Goal: Information Seeking & Learning: Learn about a topic

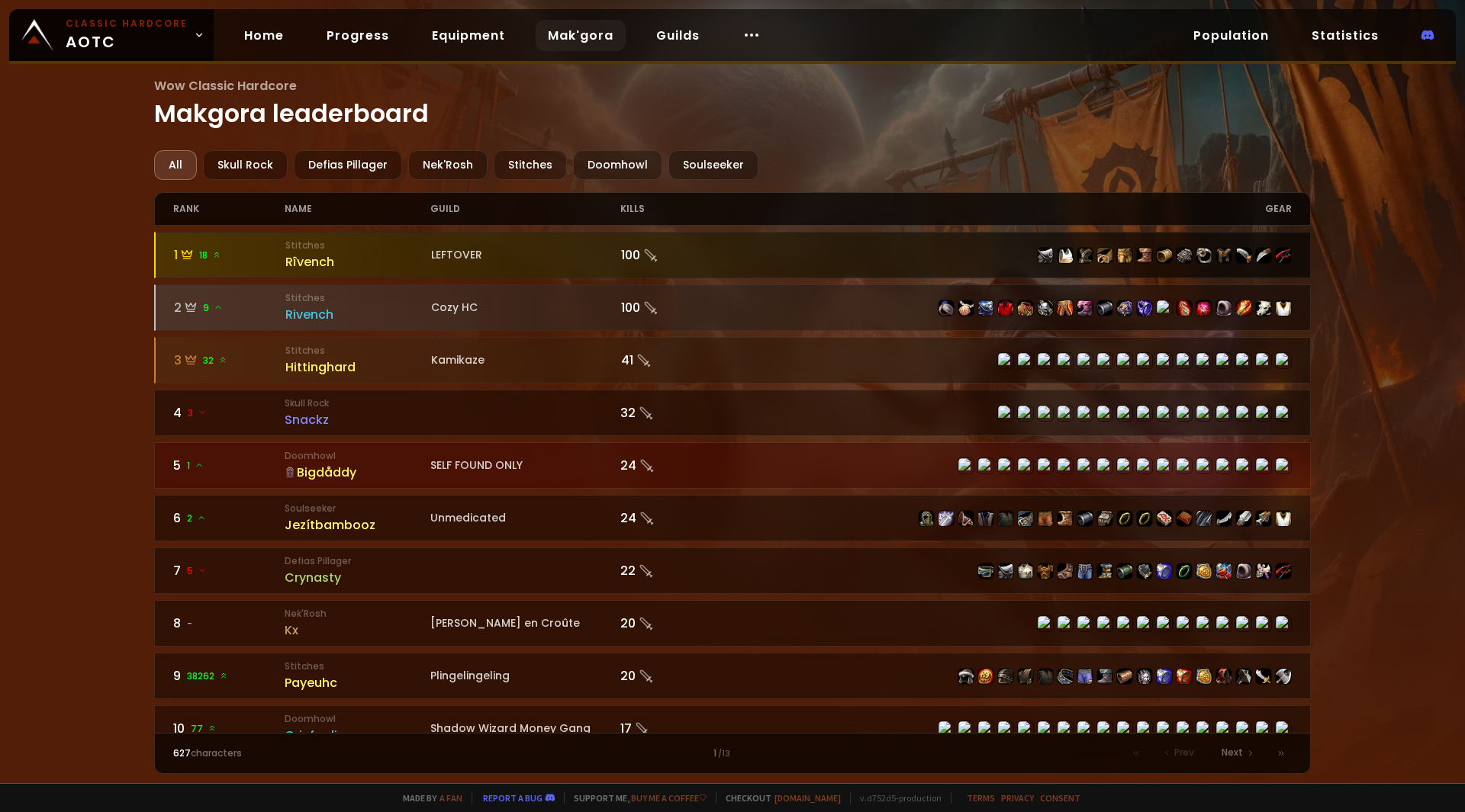
click at [621, 255] on div "100" at bounding box center [677, 255] width 112 height 19
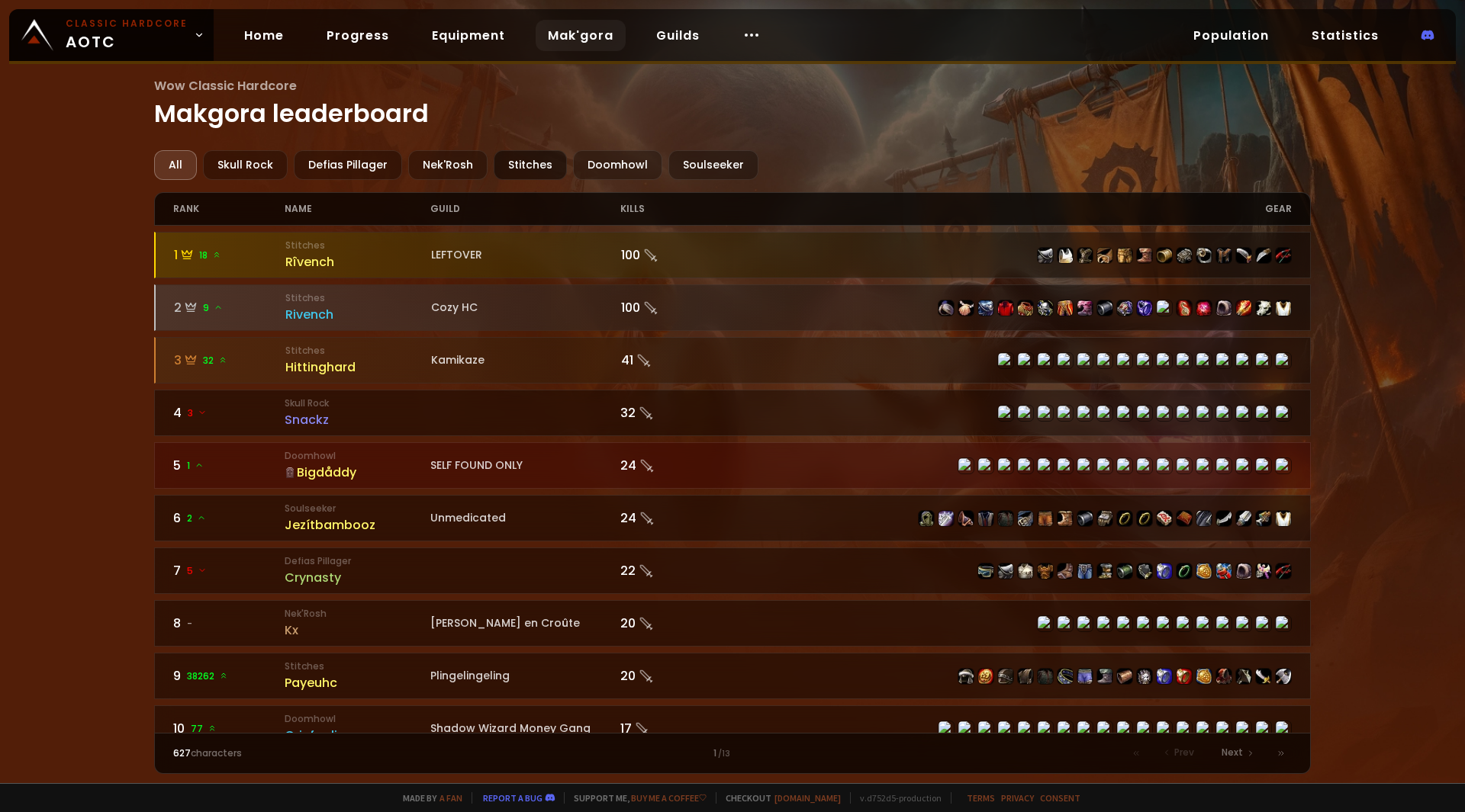
click at [509, 170] on div "Stitches" at bounding box center [530, 164] width 73 height 30
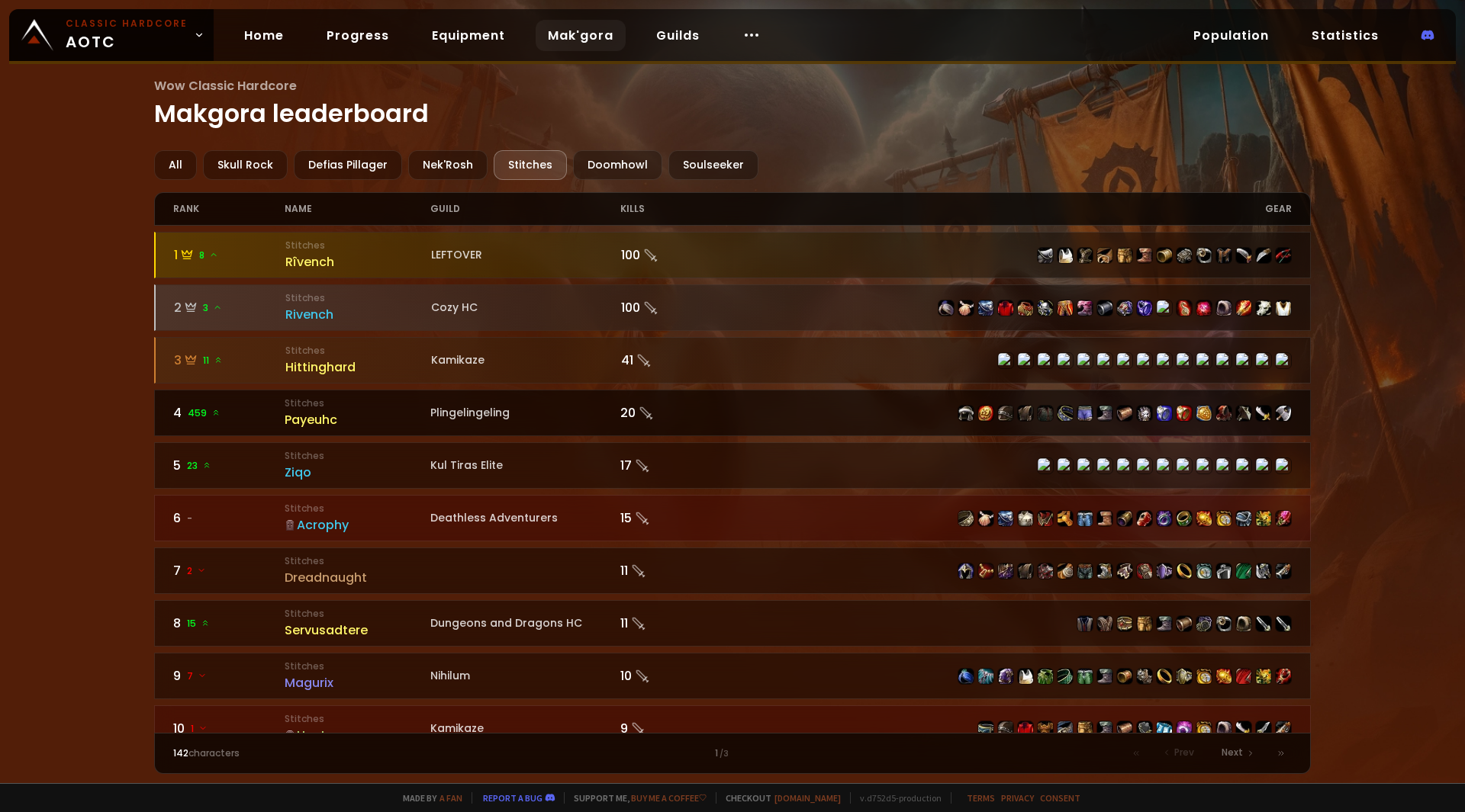
click at [604, 425] on link "4 459 Stitches Payeuhc Plingelingeling 20" at bounding box center [732, 413] width 1157 height 46
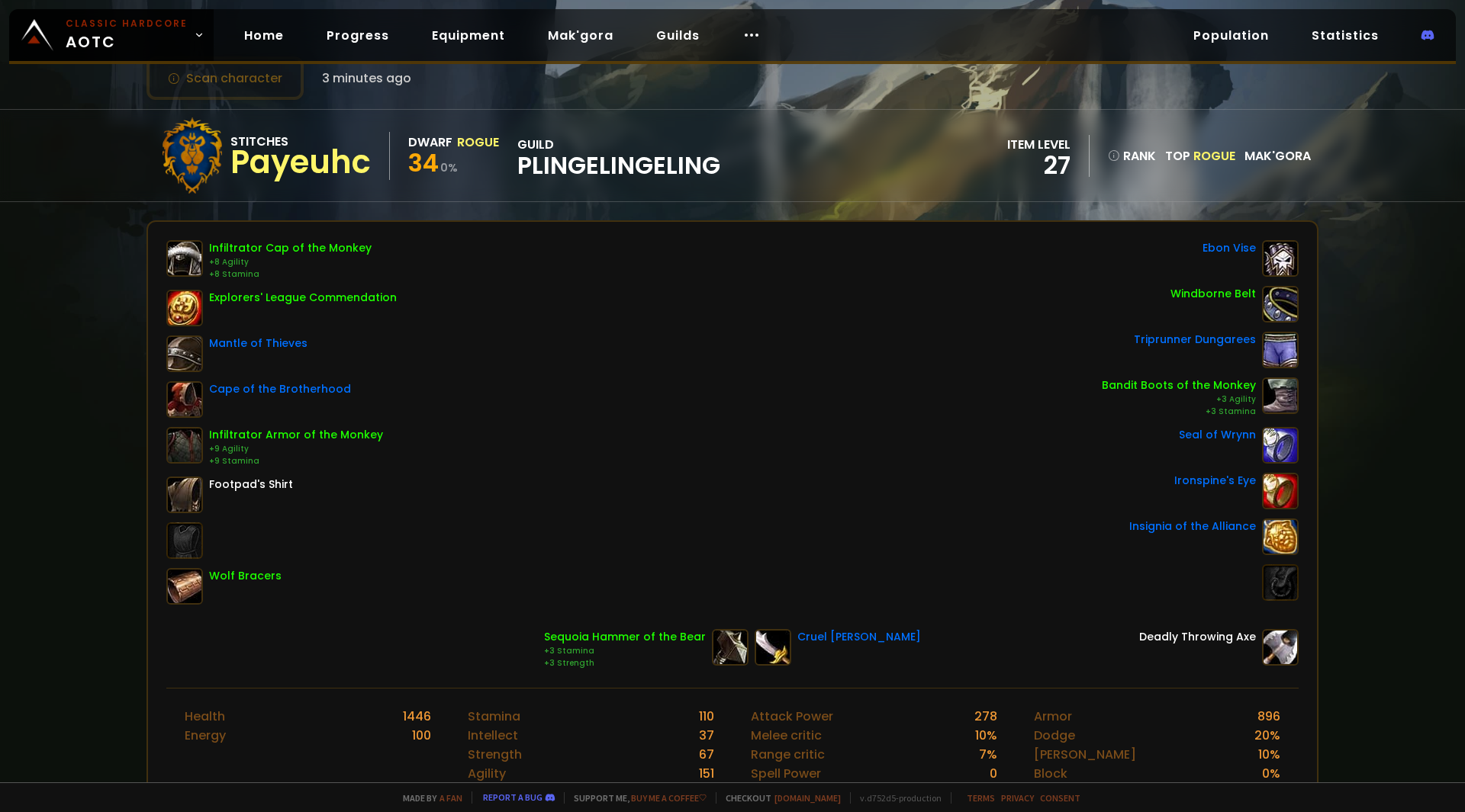
scroll to position [77, 0]
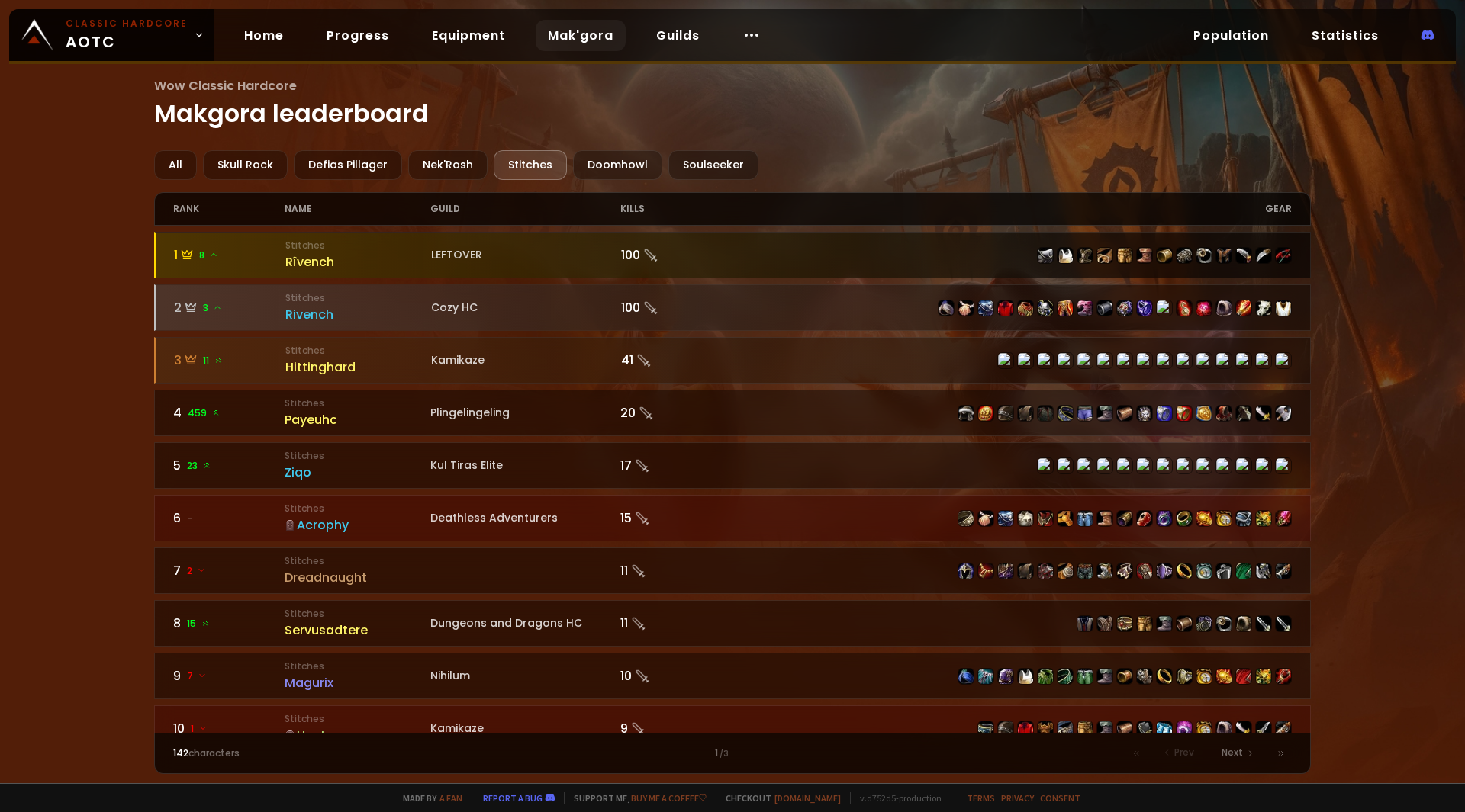
click at [475, 251] on div "LEFTOVER" at bounding box center [526, 255] width 190 height 16
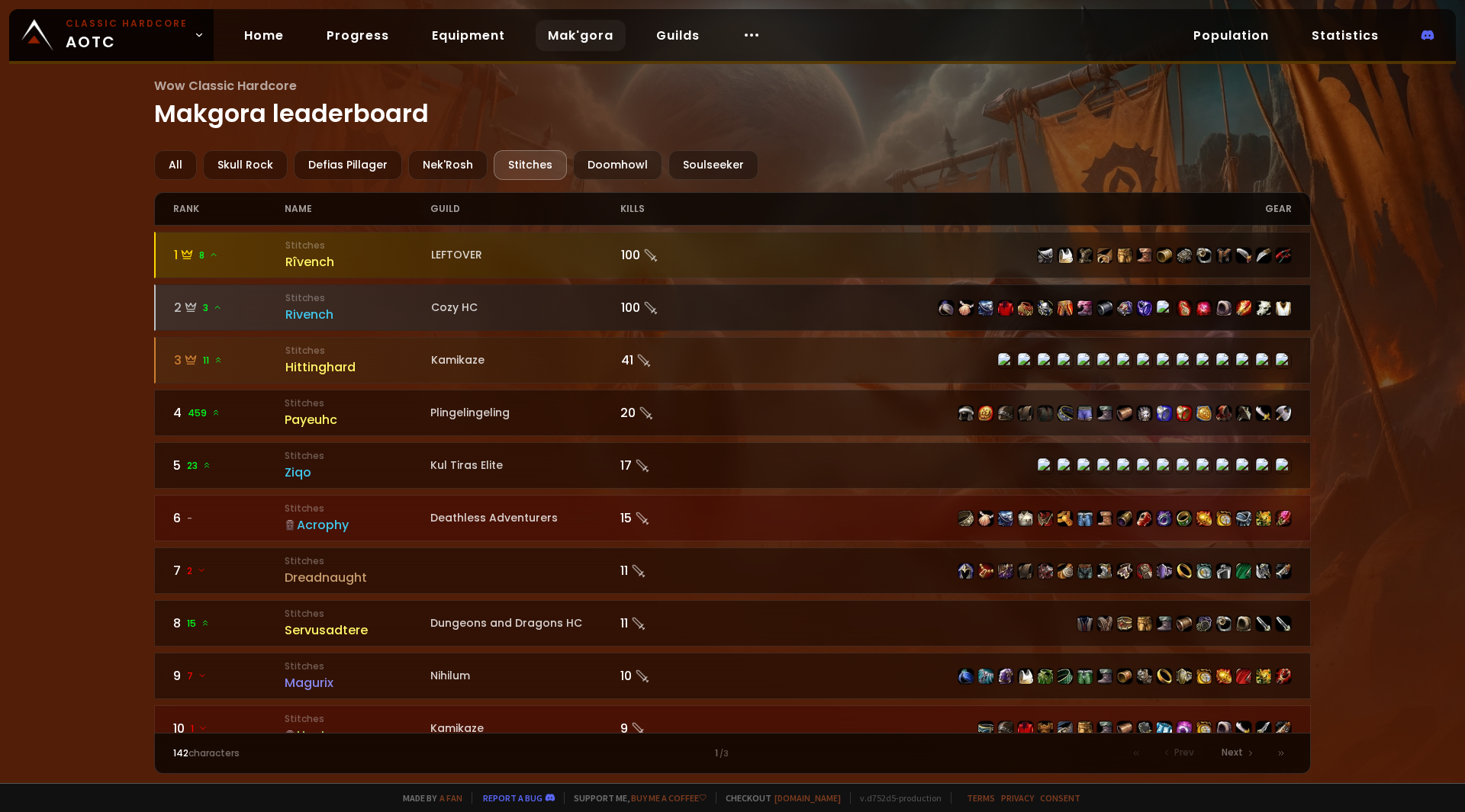
click at [548, 305] on div "Cozy HC" at bounding box center [526, 307] width 190 height 16
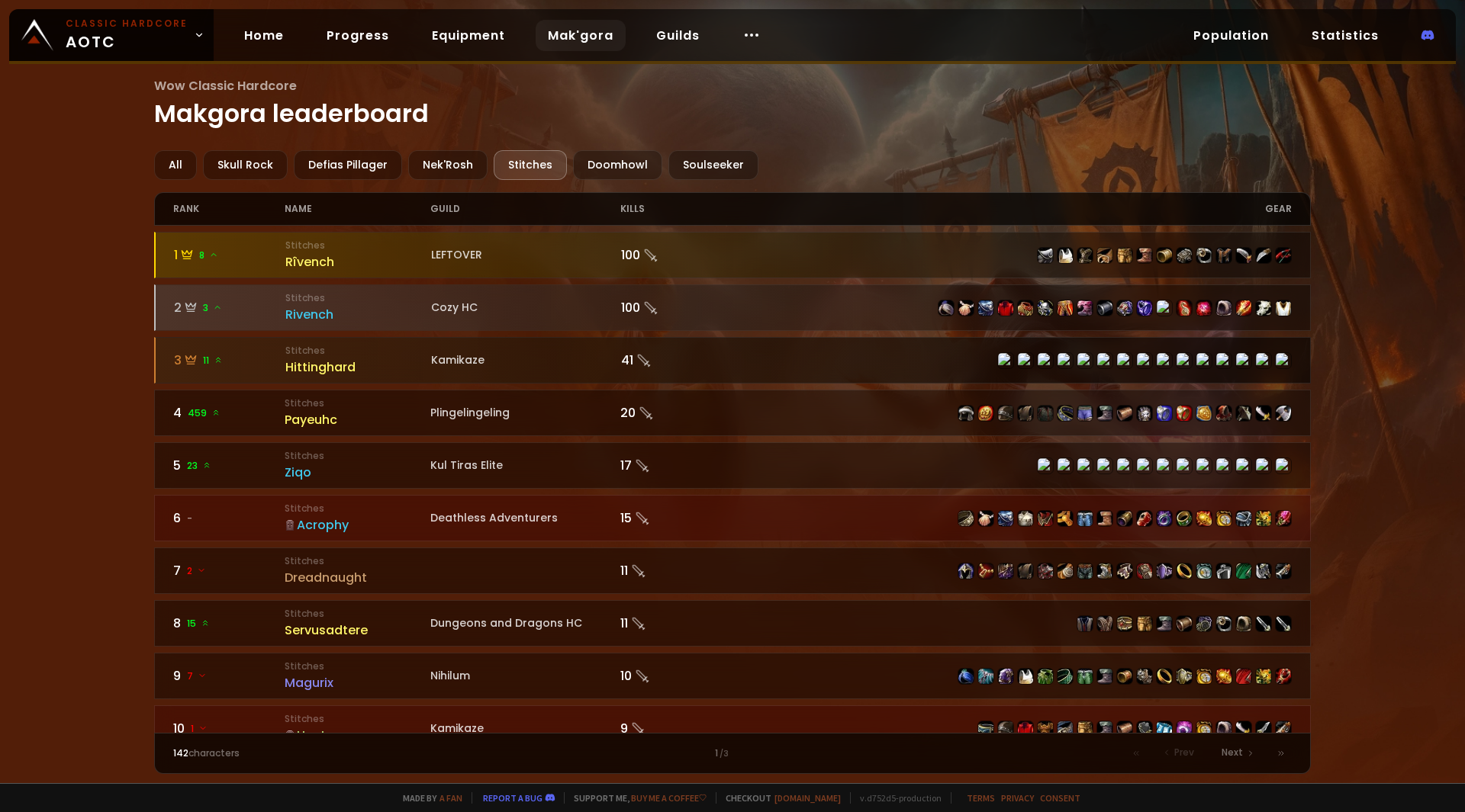
click at [554, 347] on div at bounding box center [733, 360] width 1155 height 45
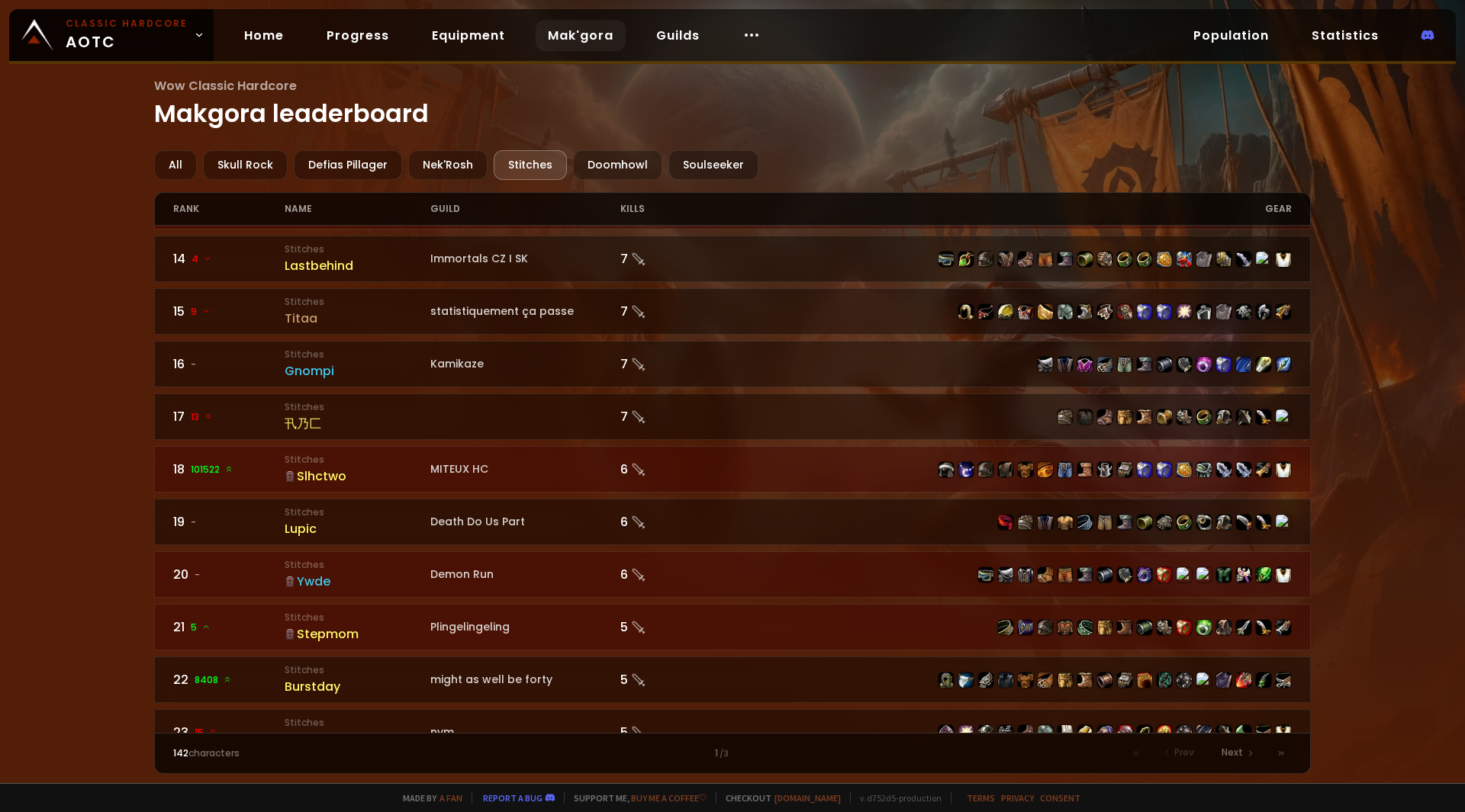
scroll to position [687, 0]
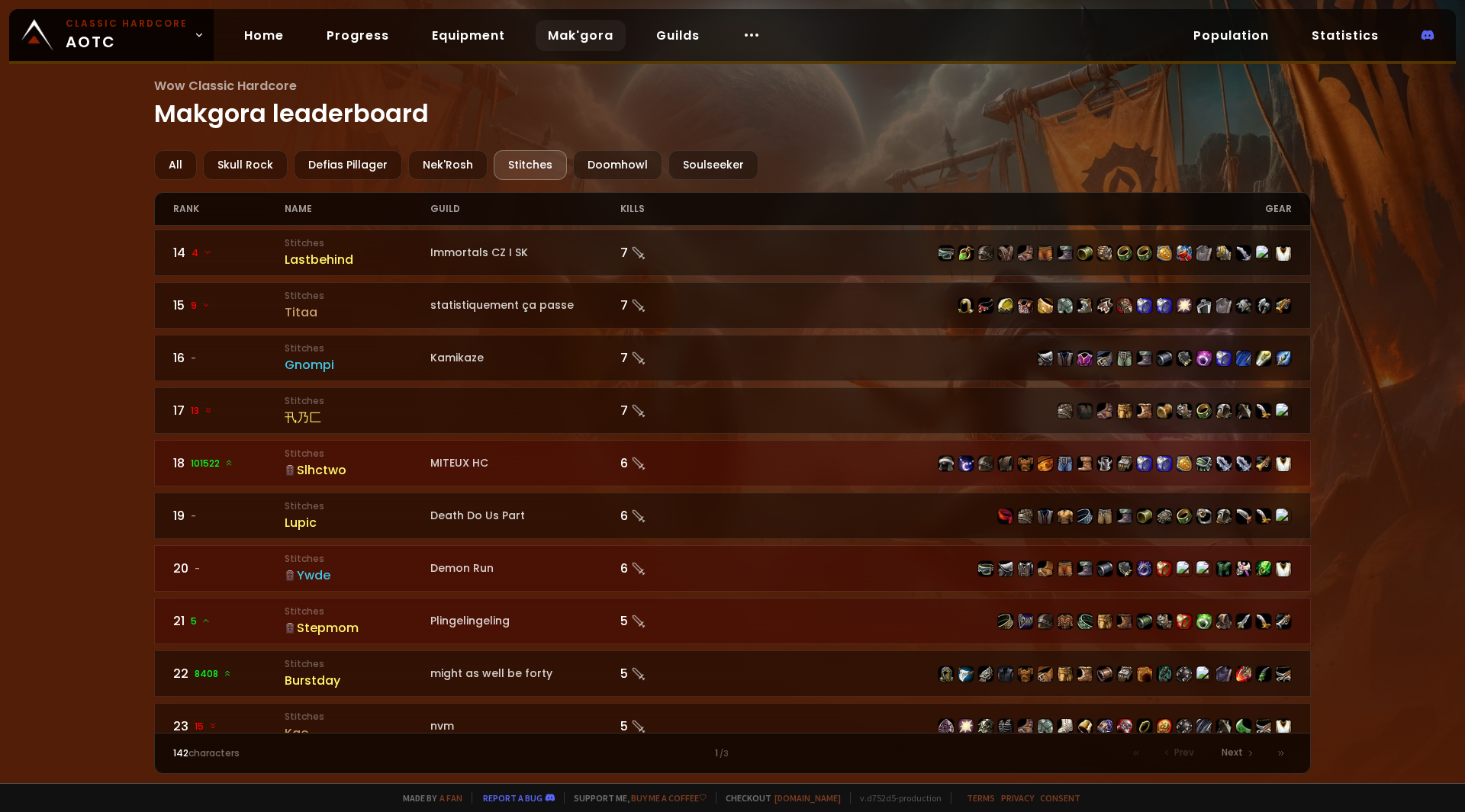
click at [577, 463] on div "MITEUX HC" at bounding box center [526, 463] width 190 height 16
